Goal: Participate in discussion: Engage in conversation with other users on a specific topic

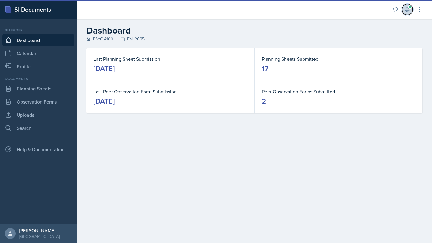
click at [407, 8] on icon at bounding box center [407, 10] width 6 height 6
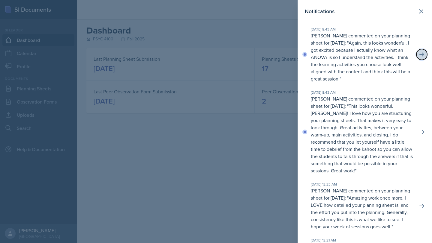
click at [419, 57] on icon at bounding box center [422, 55] width 6 height 6
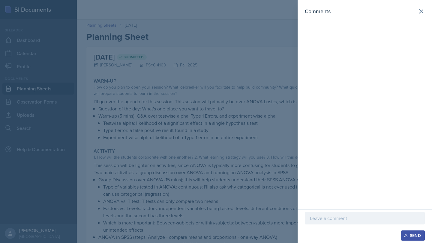
click at [322, 213] on div at bounding box center [365, 218] width 120 height 13
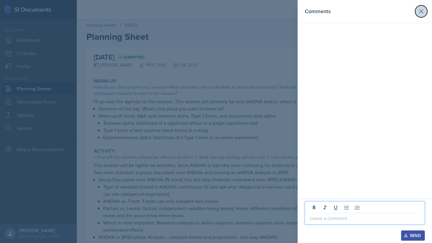
click at [423, 9] on icon at bounding box center [420, 11] width 7 height 7
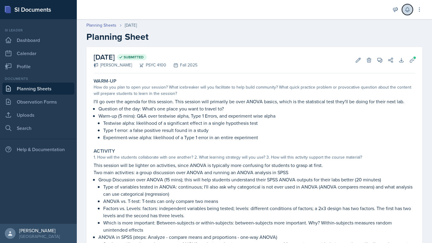
click at [409, 13] on button at bounding box center [407, 9] width 11 height 11
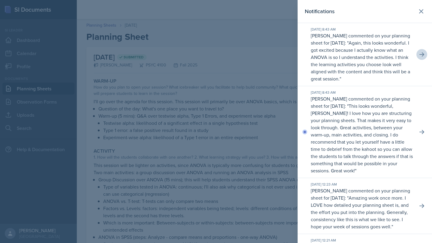
click at [423, 53] on div "[DATE] 8:43 AM [PERSON_NAME] commented on your planning sheet for [DATE]: " Aga…" at bounding box center [364, 54] width 134 height 63
click at [419, 53] on icon at bounding box center [422, 55] width 6 height 6
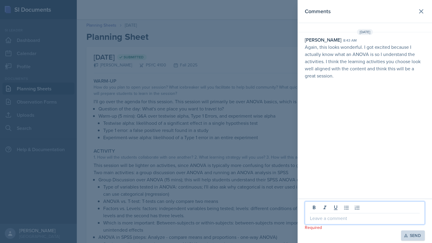
click at [328, 220] on p at bounding box center [365, 218] width 110 height 7
click at [415, 236] on div "Send" at bounding box center [413, 236] width 16 height 5
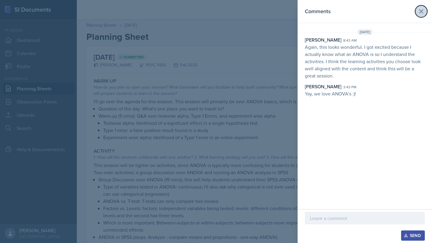
click at [423, 11] on icon at bounding box center [420, 11] width 7 height 7
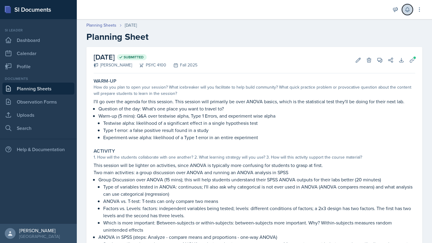
click at [404, 6] on button at bounding box center [407, 9] width 11 height 11
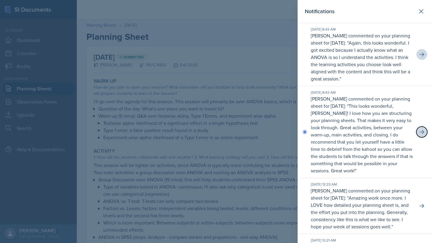
click at [416, 128] on button at bounding box center [421, 132] width 11 height 11
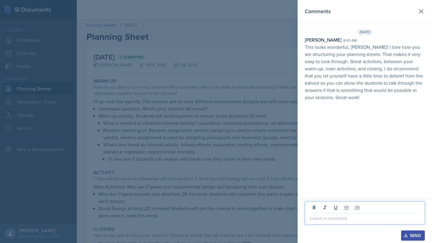
click at [344, 219] on p at bounding box center [365, 218] width 110 height 7
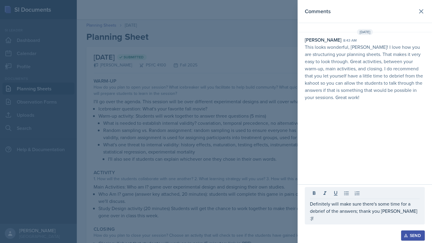
click at [406, 232] on button "Send" at bounding box center [413, 236] width 24 height 10
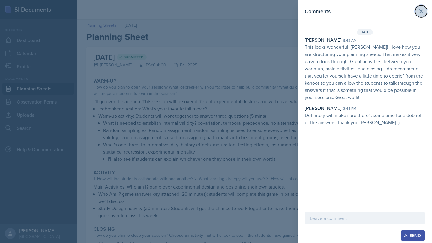
click at [421, 10] on icon at bounding box center [420, 11] width 7 height 7
